Goal: Transaction & Acquisition: Purchase product/service

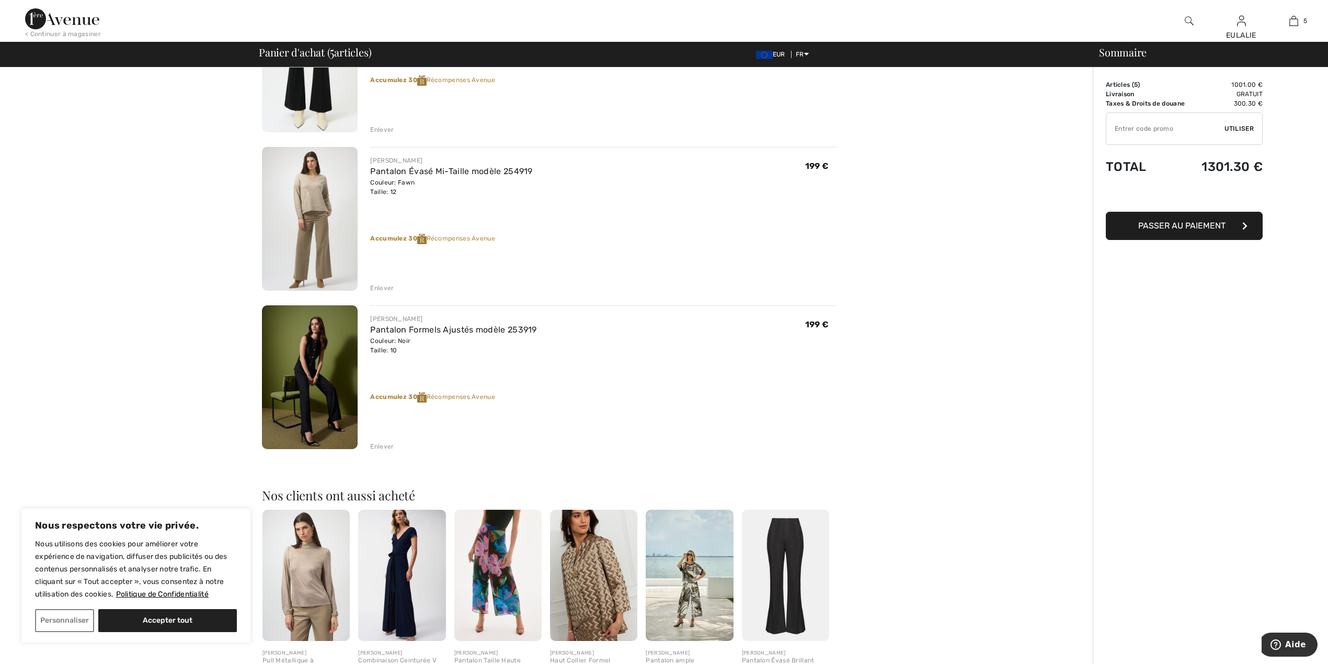
scroll to position [488, 0]
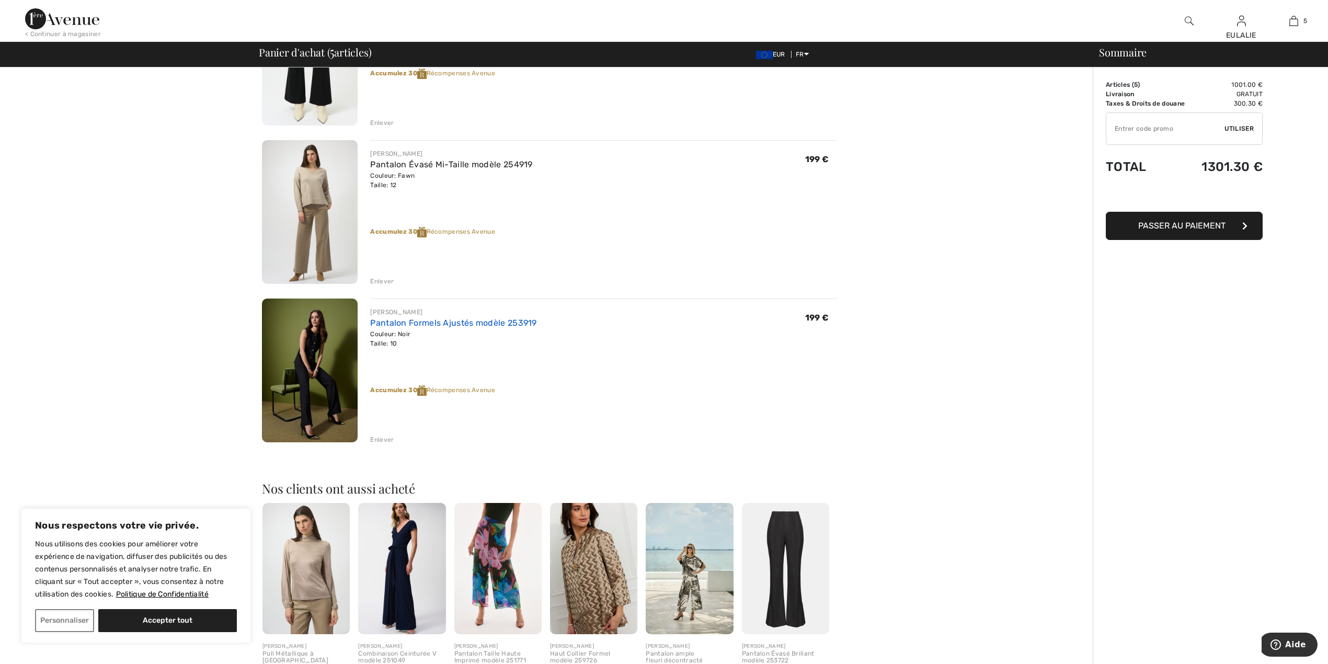
click at [399, 320] on link "Pantalon Formels Ajustés modèle 253919" at bounding box center [453, 323] width 166 height 10
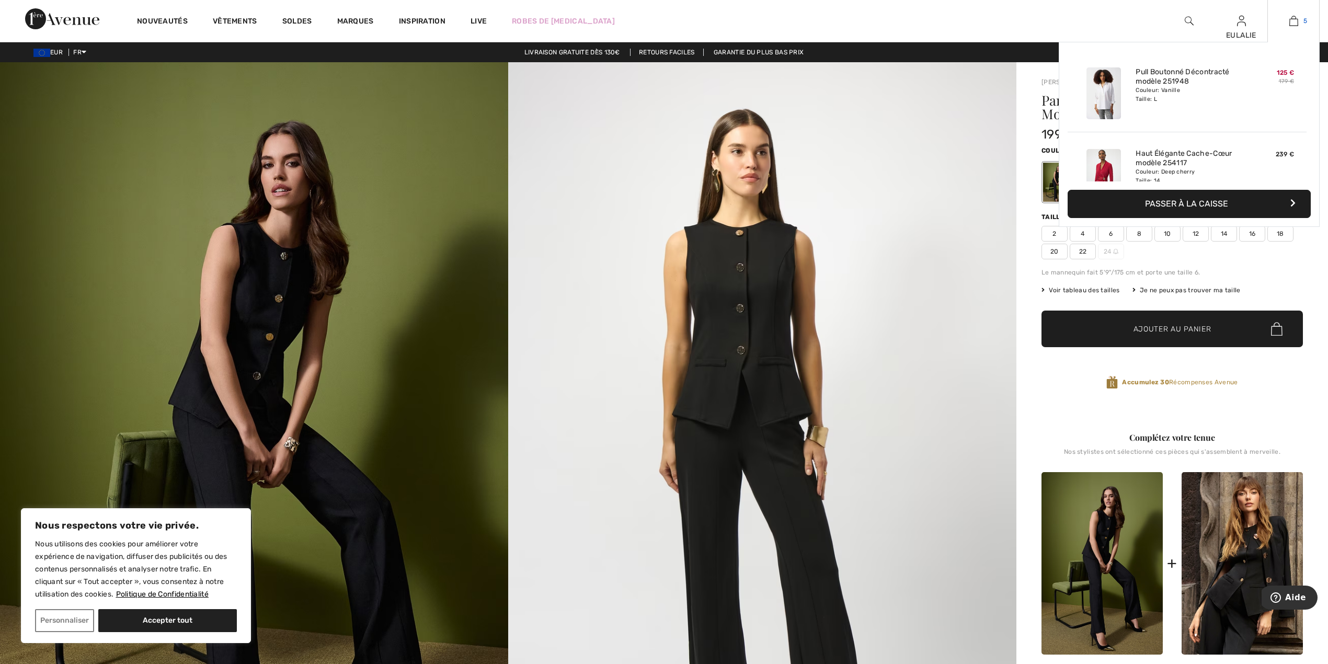
click at [1292, 23] on img at bounding box center [1293, 21] width 9 height 13
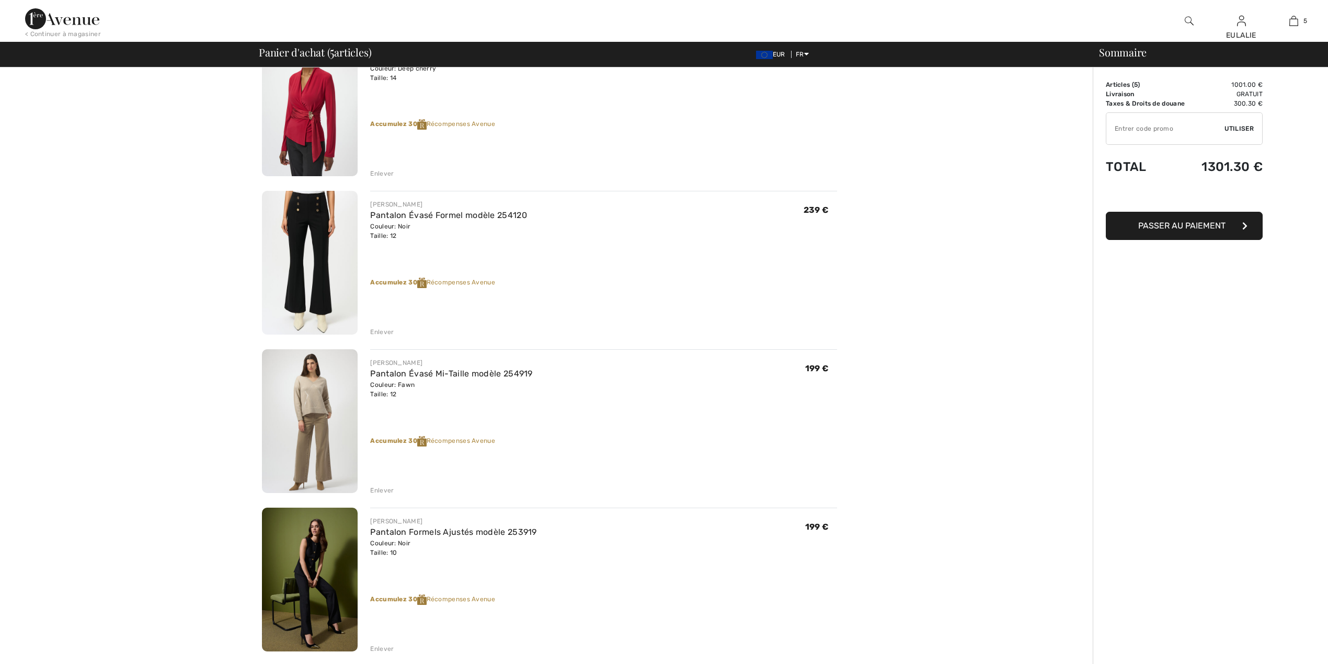
scroll to position [279, 0]
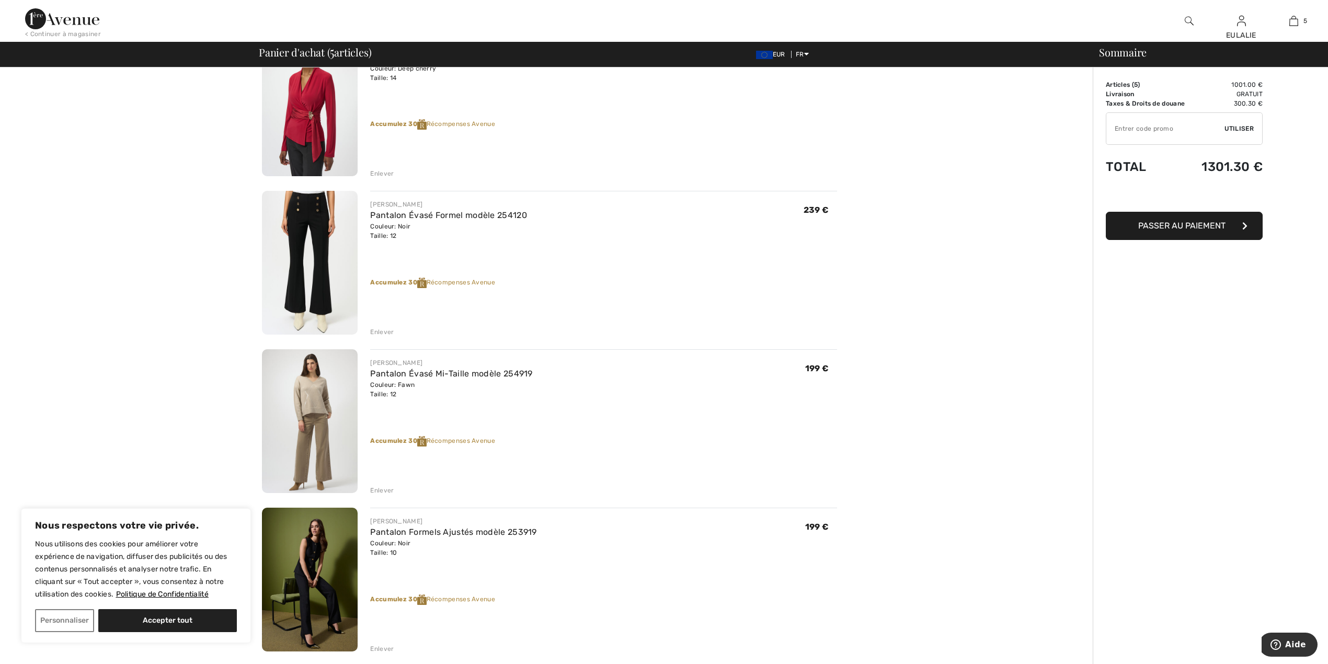
click at [319, 214] on img at bounding box center [310, 263] width 96 height 144
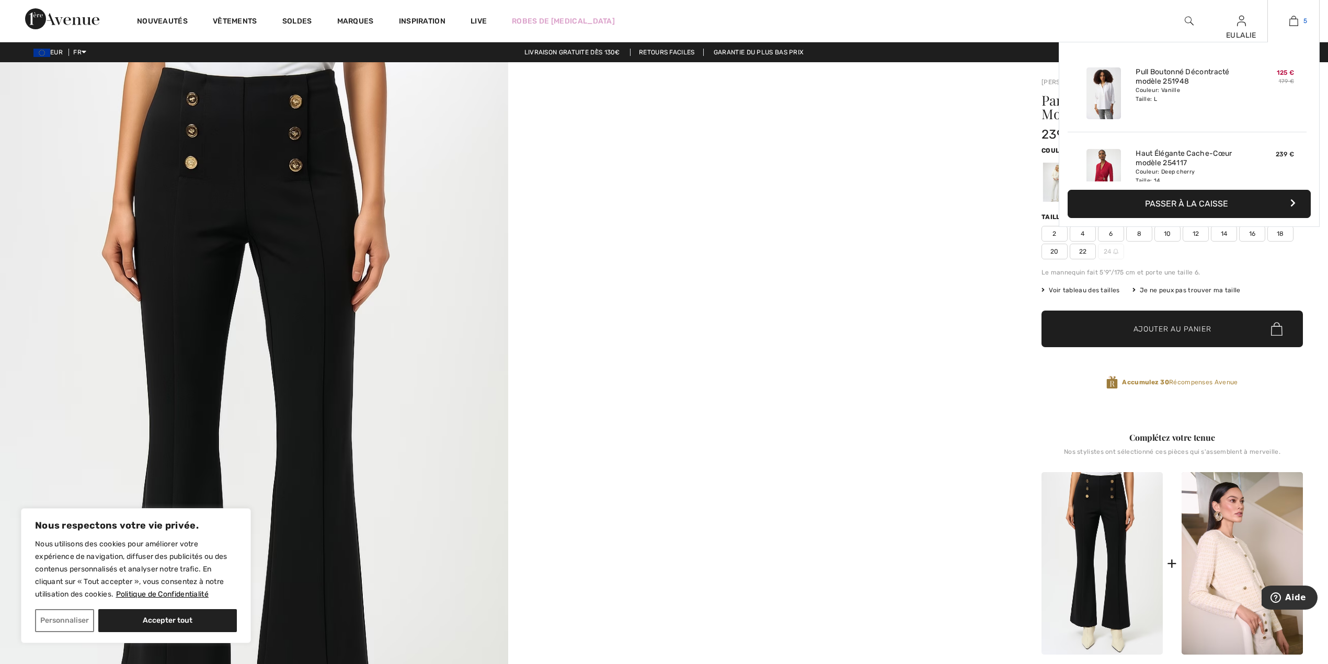
click at [1290, 19] on img at bounding box center [1293, 21] width 9 height 13
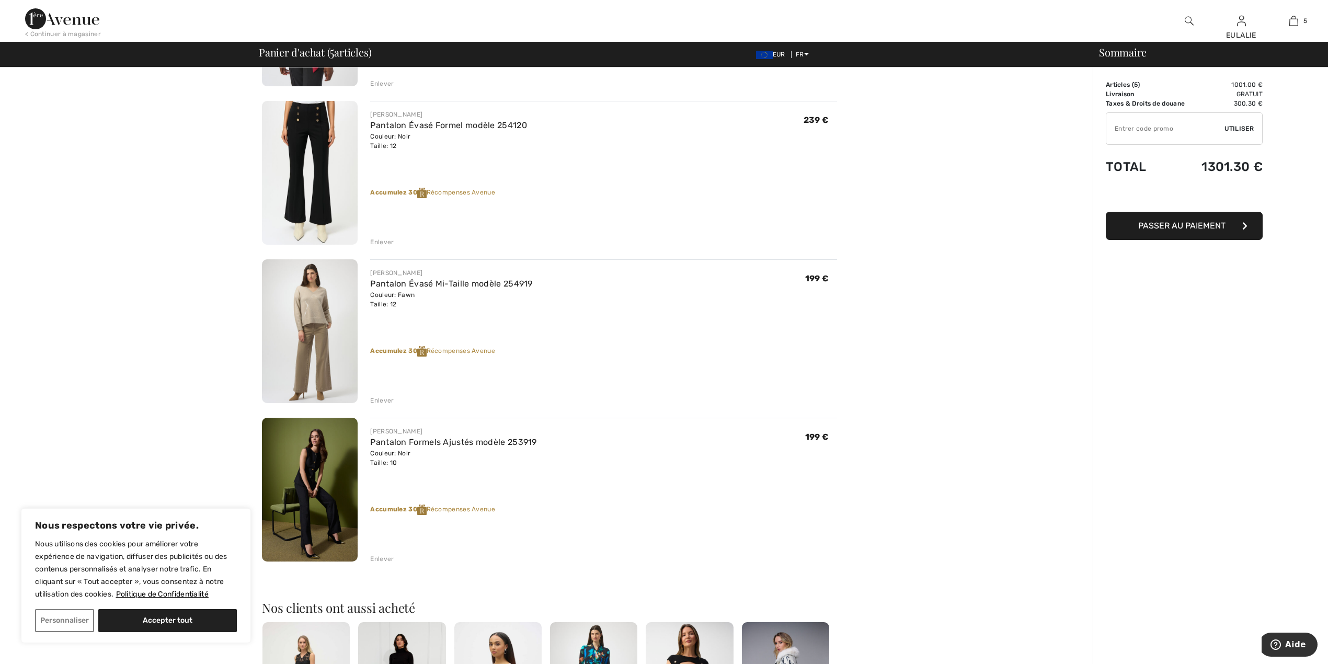
scroll to position [348, 0]
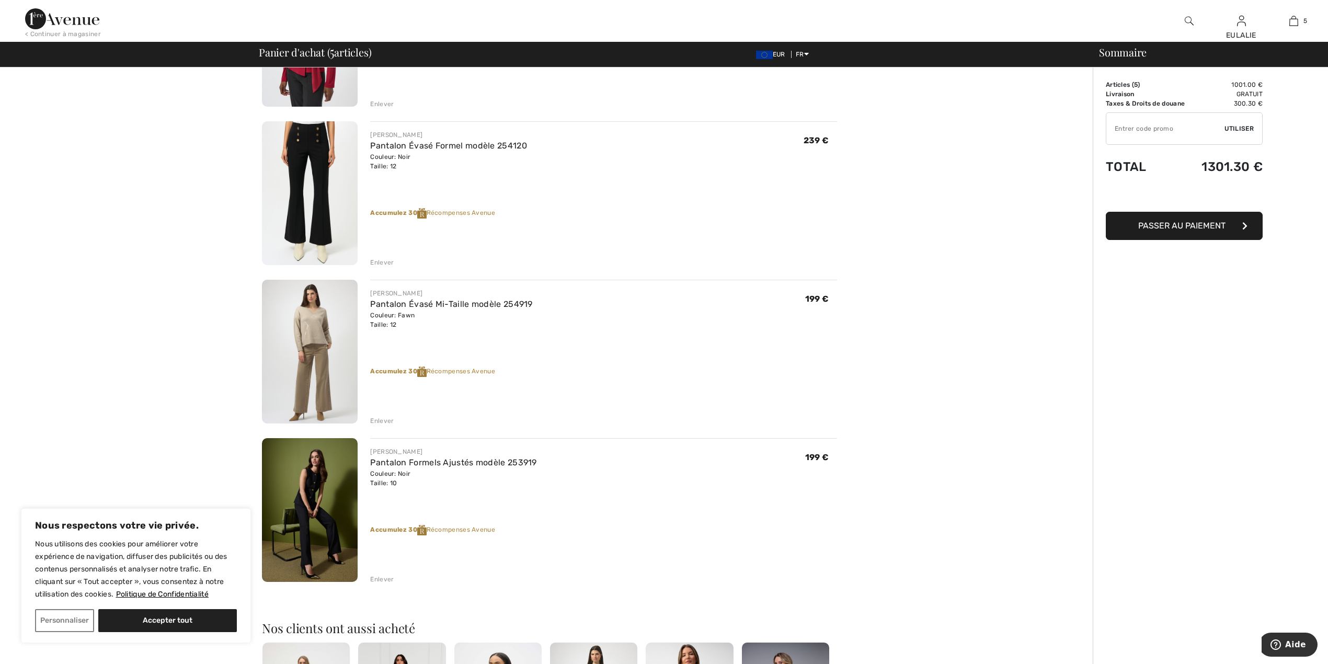
click at [320, 486] on img at bounding box center [310, 510] width 96 height 144
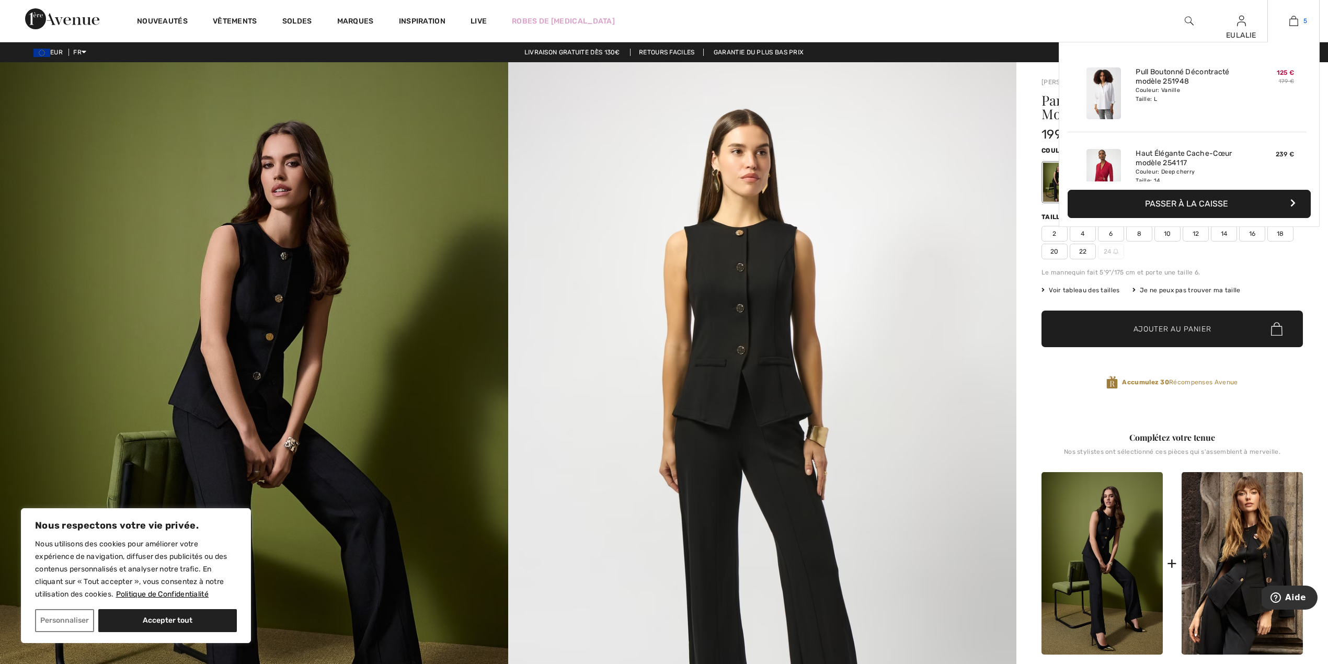
click at [1290, 17] on img at bounding box center [1293, 21] width 9 height 13
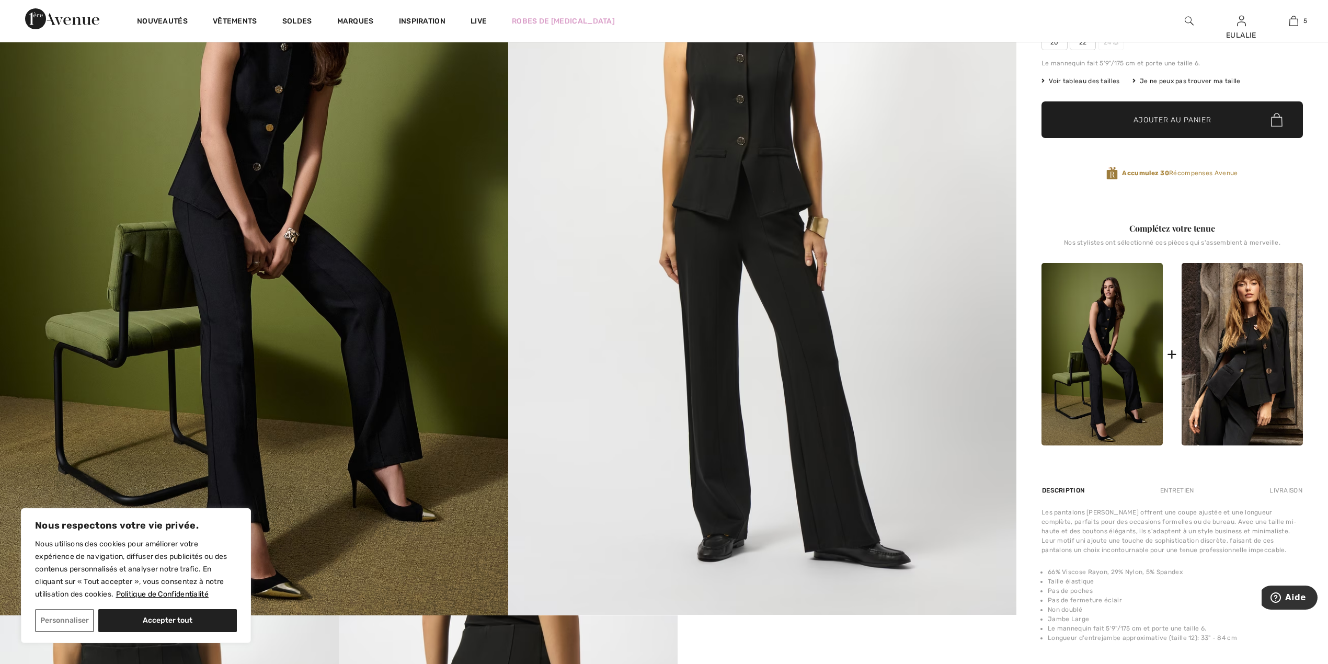
scroll to position [315, 0]
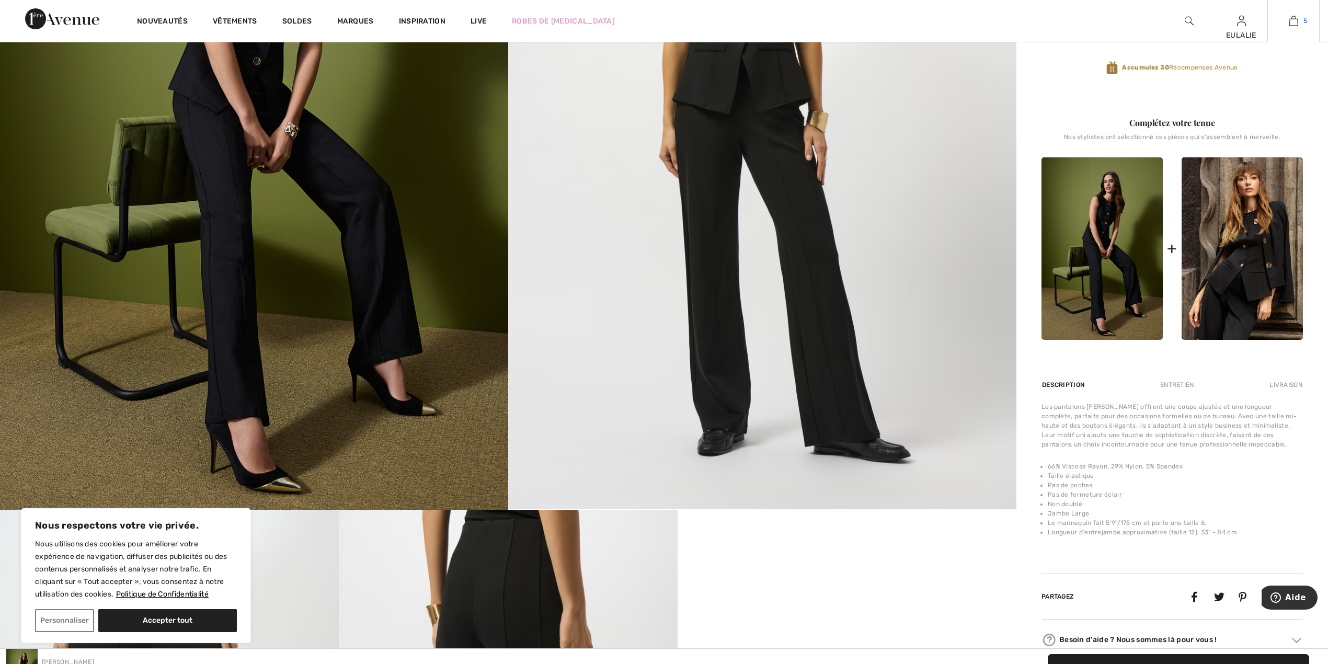
click at [1290, 21] on img at bounding box center [1293, 21] width 9 height 13
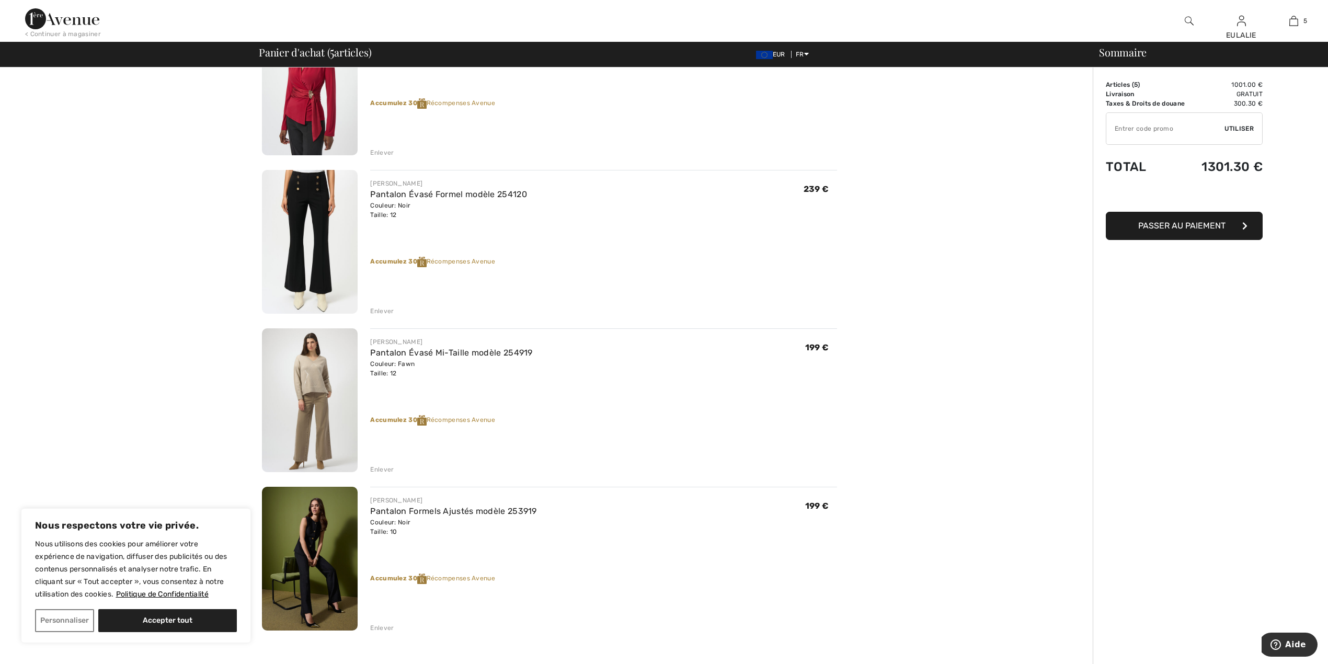
scroll to position [279, 0]
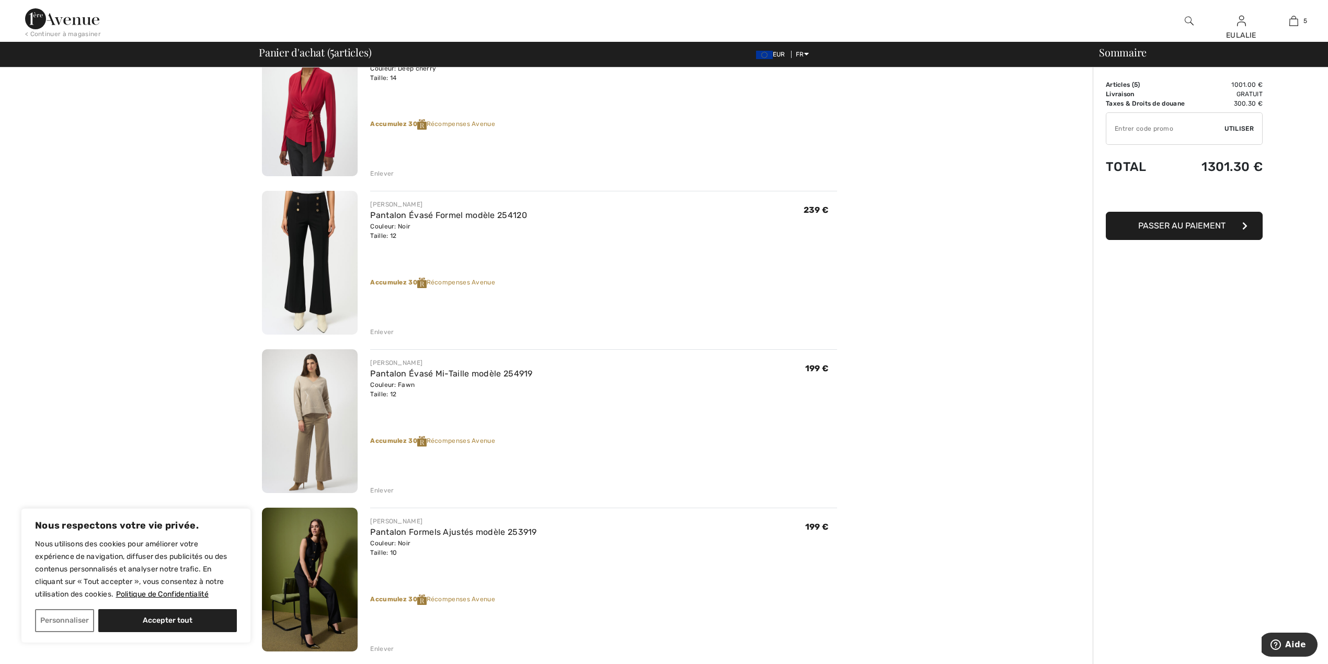
click at [300, 215] on img at bounding box center [310, 263] width 96 height 144
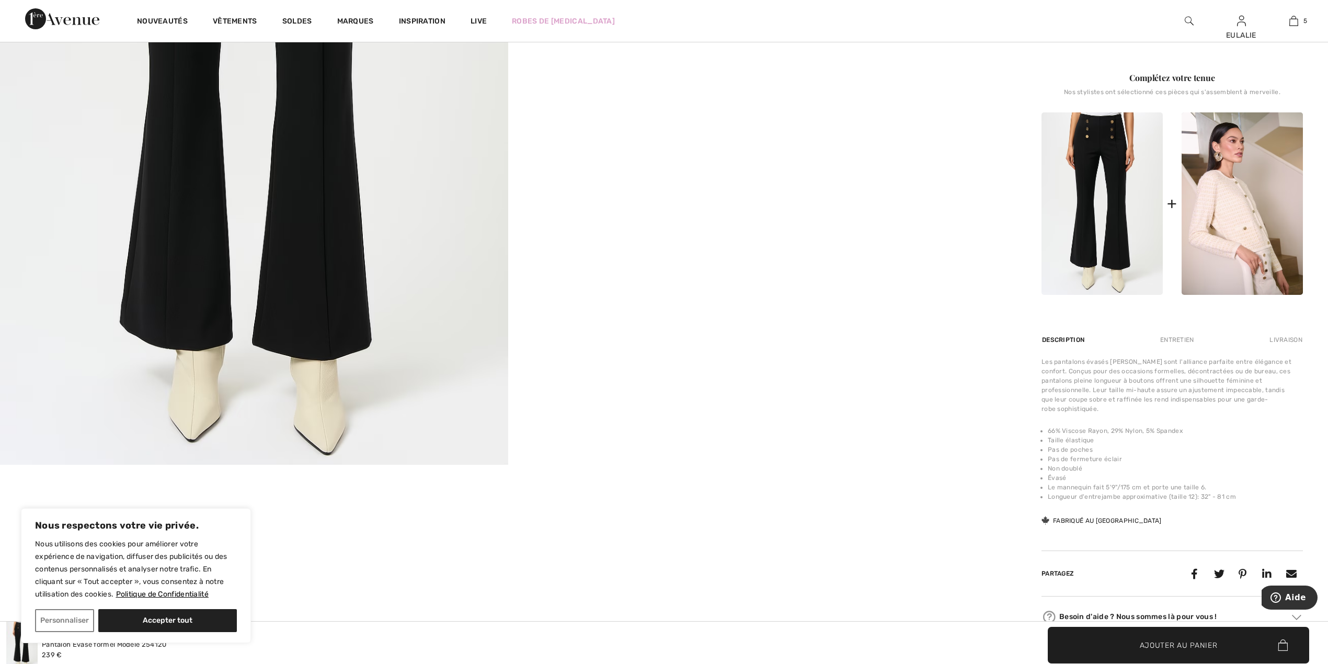
scroll to position [557, 0]
